Goal: Task Accomplishment & Management: Manage account settings

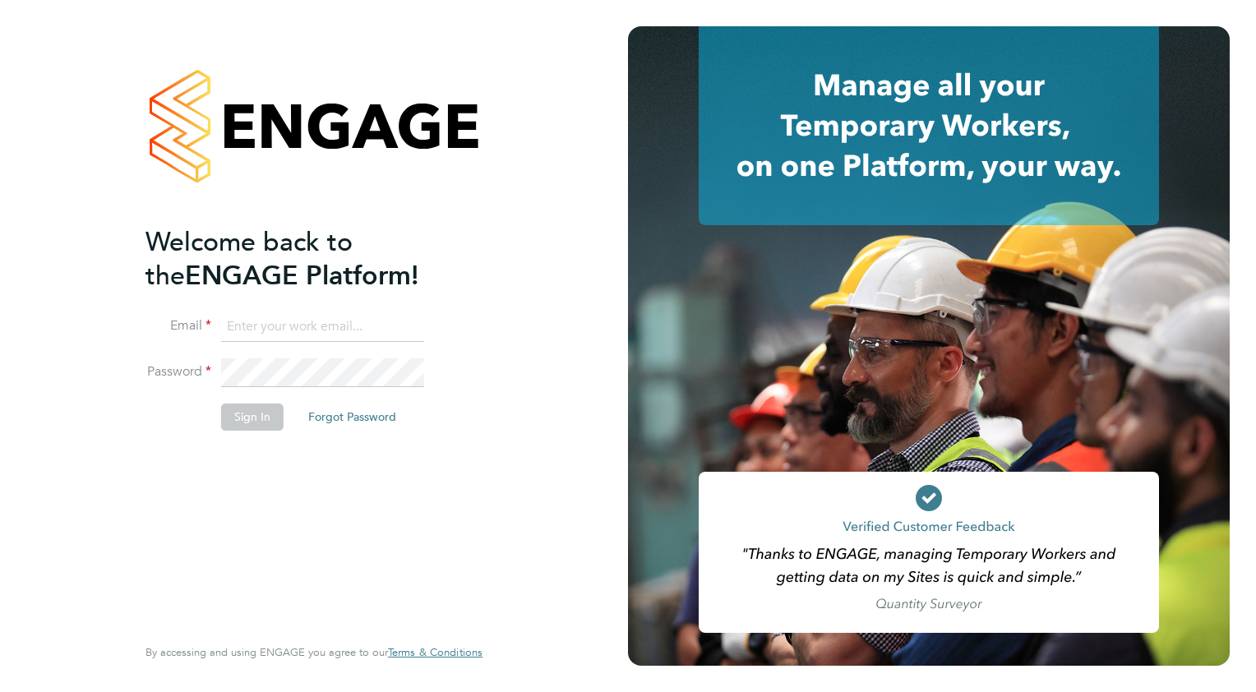
type input "[PERSON_NAME][EMAIL_ADDRESS][PERSON_NAME][DOMAIN_NAME]"
click at [312, 355] on li "Email [PERSON_NAME][EMAIL_ADDRESS][PERSON_NAME][DOMAIN_NAME]" at bounding box center [305, 335] width 321 height 46
click at [261, 421] on button "Sign In" at bounding box center [252, 417] width 62 height 26
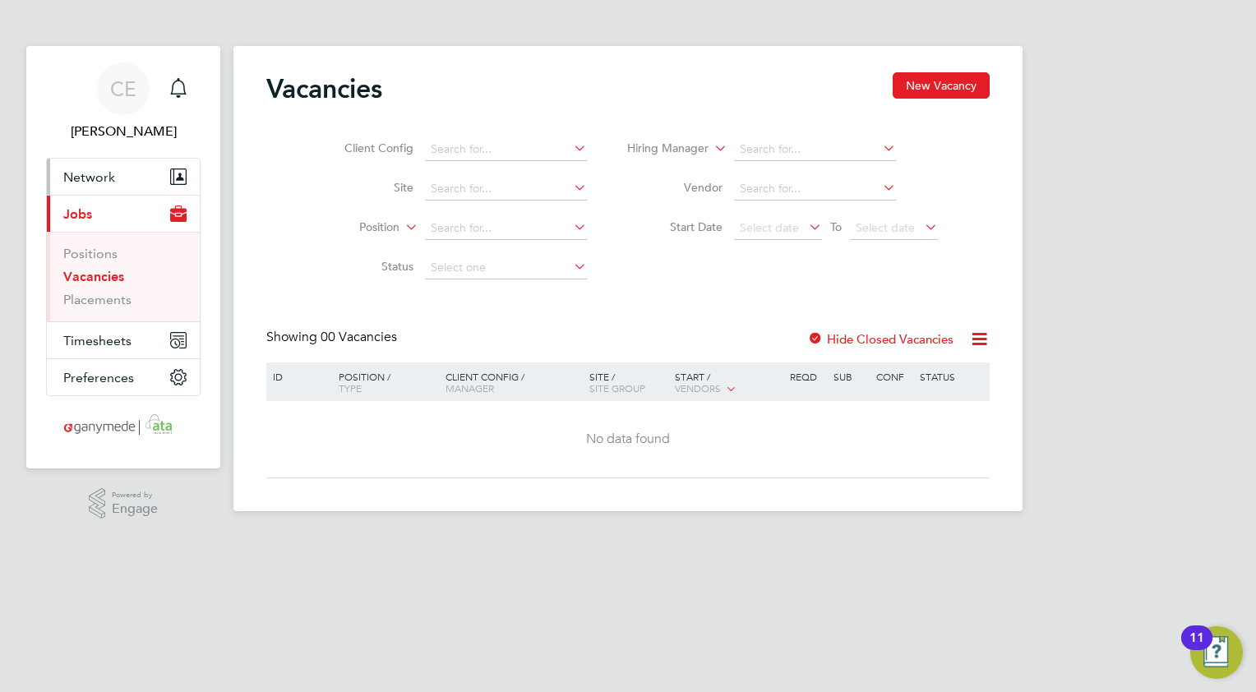
click at [73, 181] on span "Network" at bounding box center [89, 177] width 52 height 16
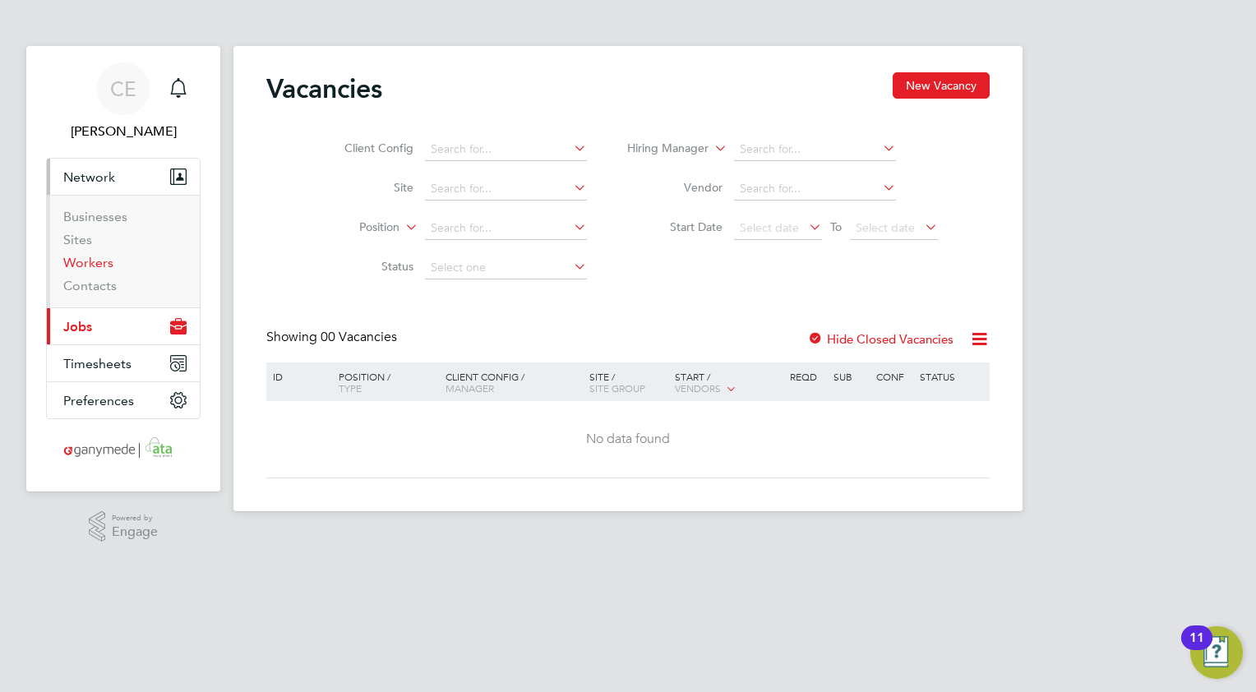
click at [80, 261] on link "Workers" at bounding box center [88, 263] width 50 height 16
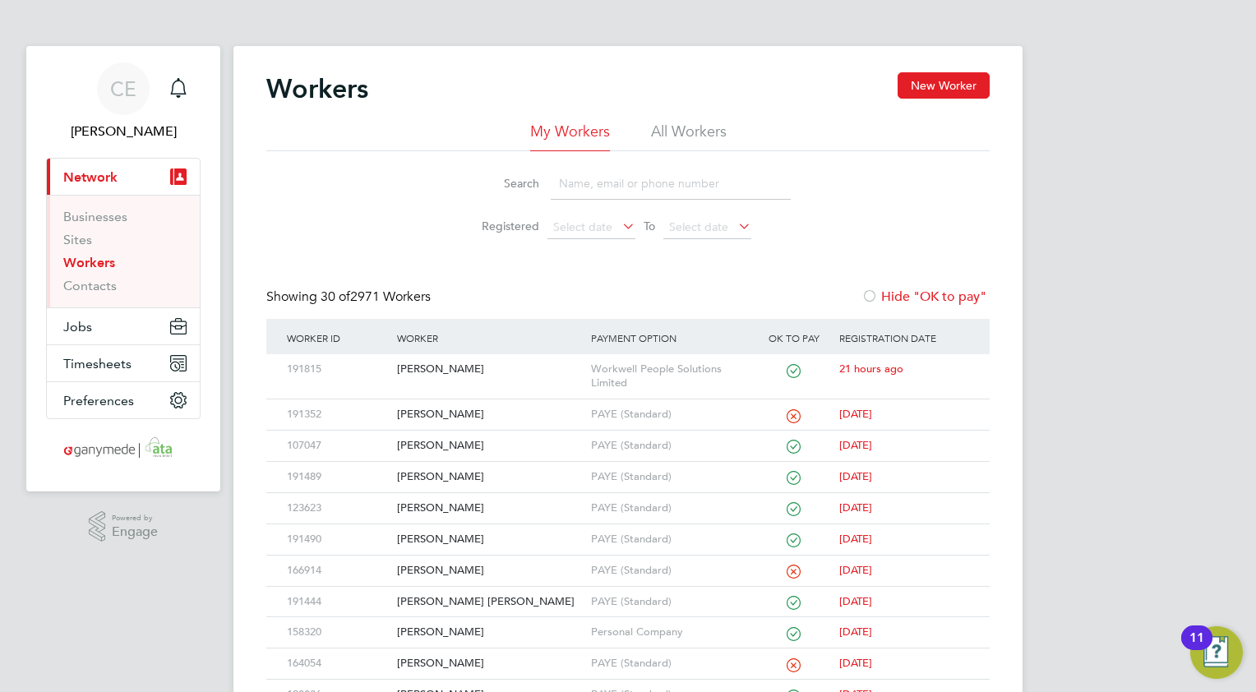
scroll to position [82, 0]
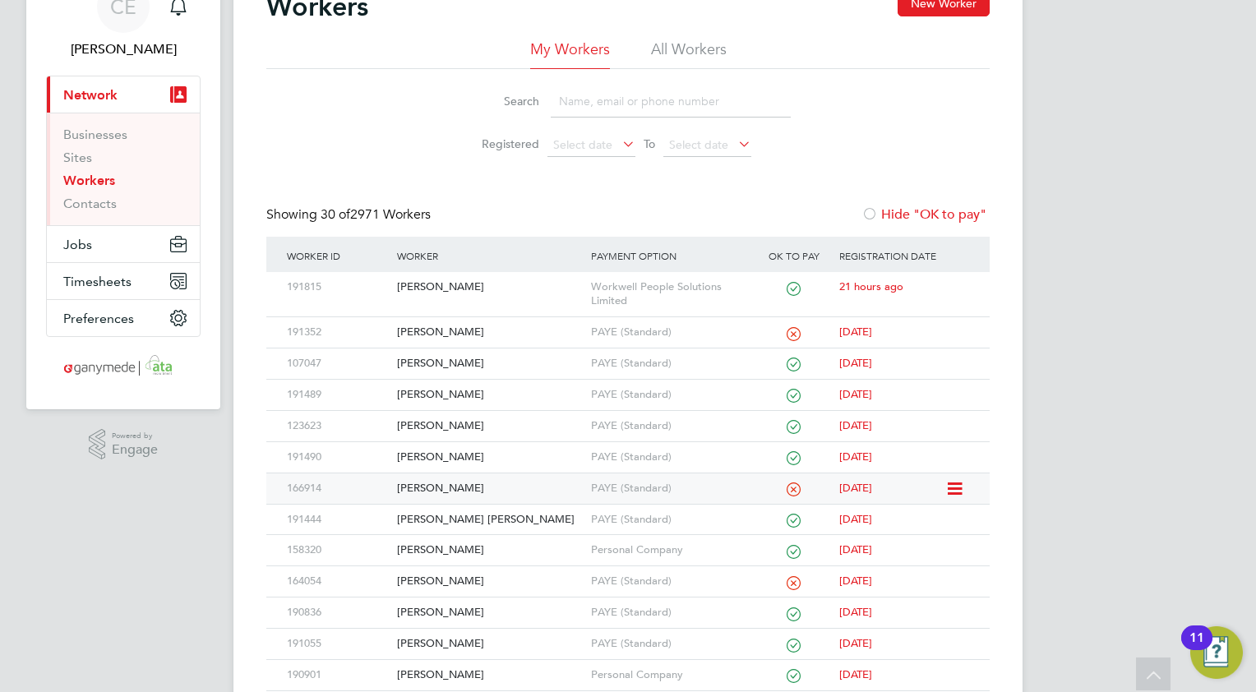
click at [441, 488] on div "Kara Bradbury" at bounding box center [489, 488] width 193 height 30
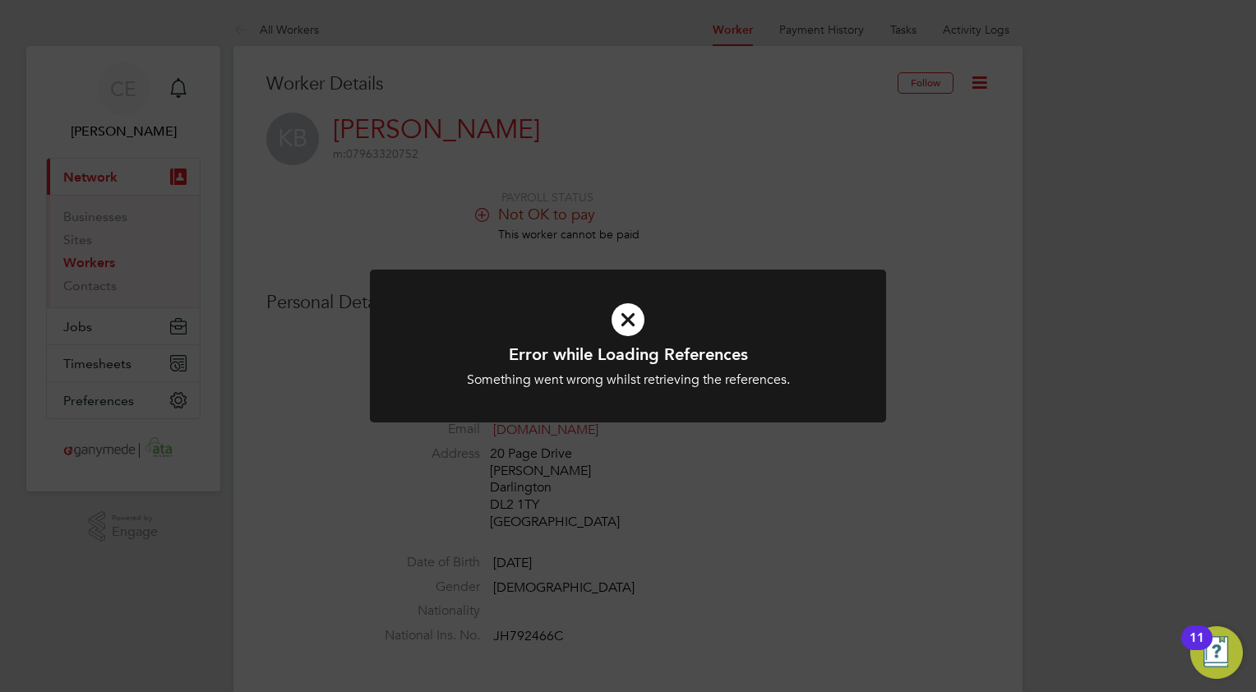
click at [630, 326] on icon at bounding box center [627, 320] width 427 height 64
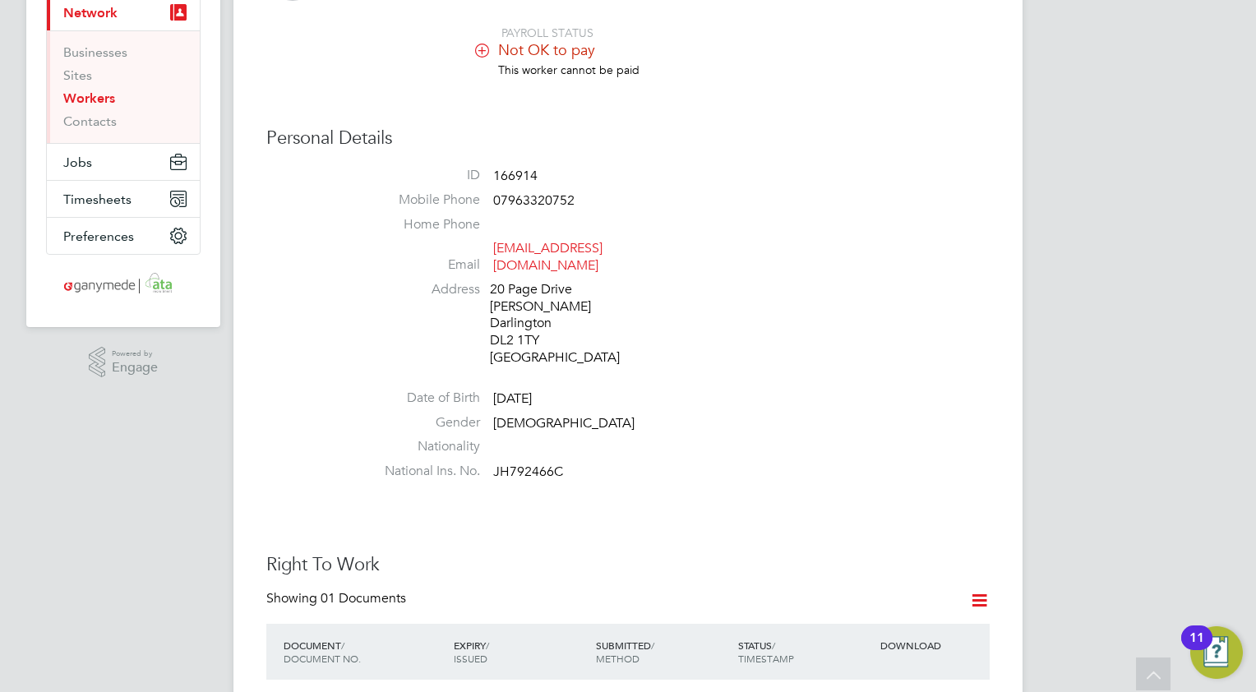
scroll to position [493, 0]
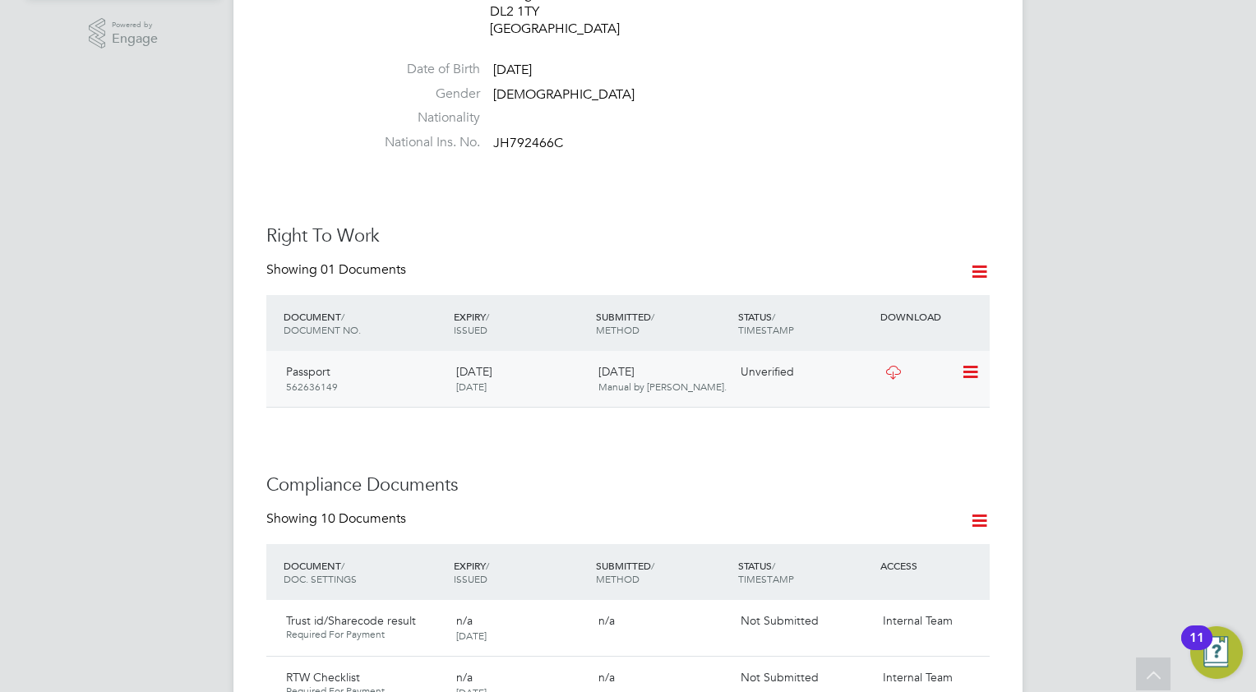
click at [977, 362] on icon at bounding box center [969, 372] width 16 height 20
click at [891, 366] on icon at bounding box center [893, 372] width 21 height 13
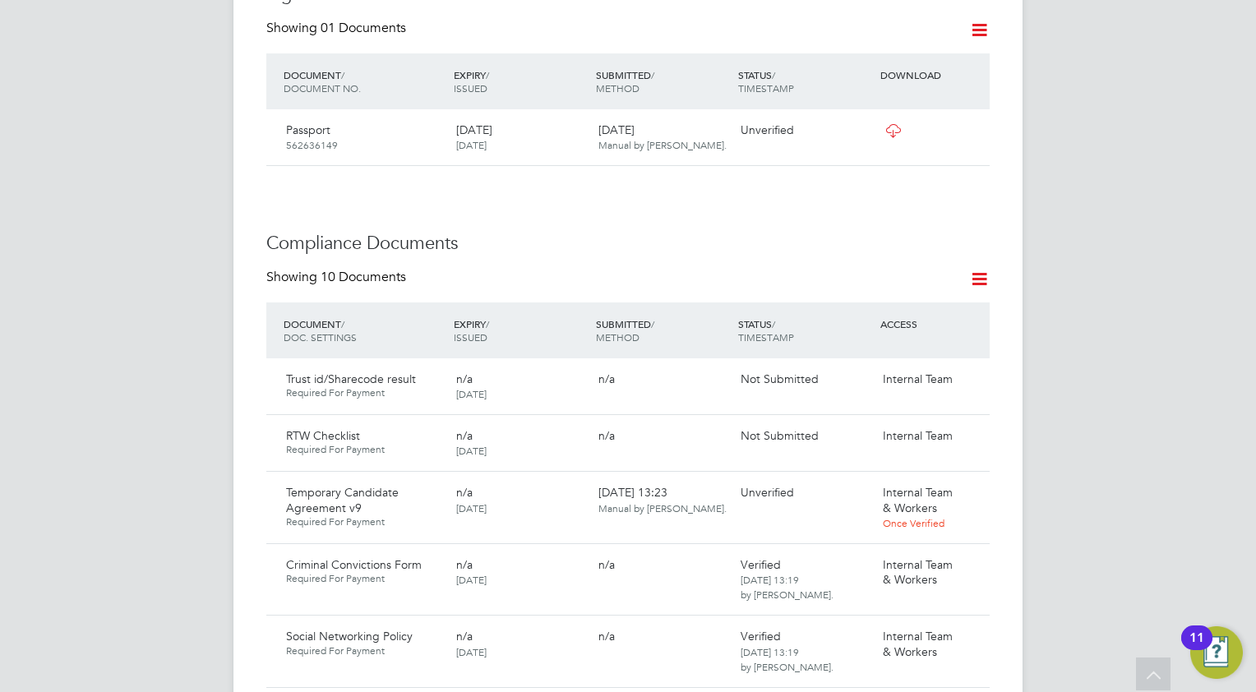
scroll to position [736, 0]
